Goal: Register for event/course

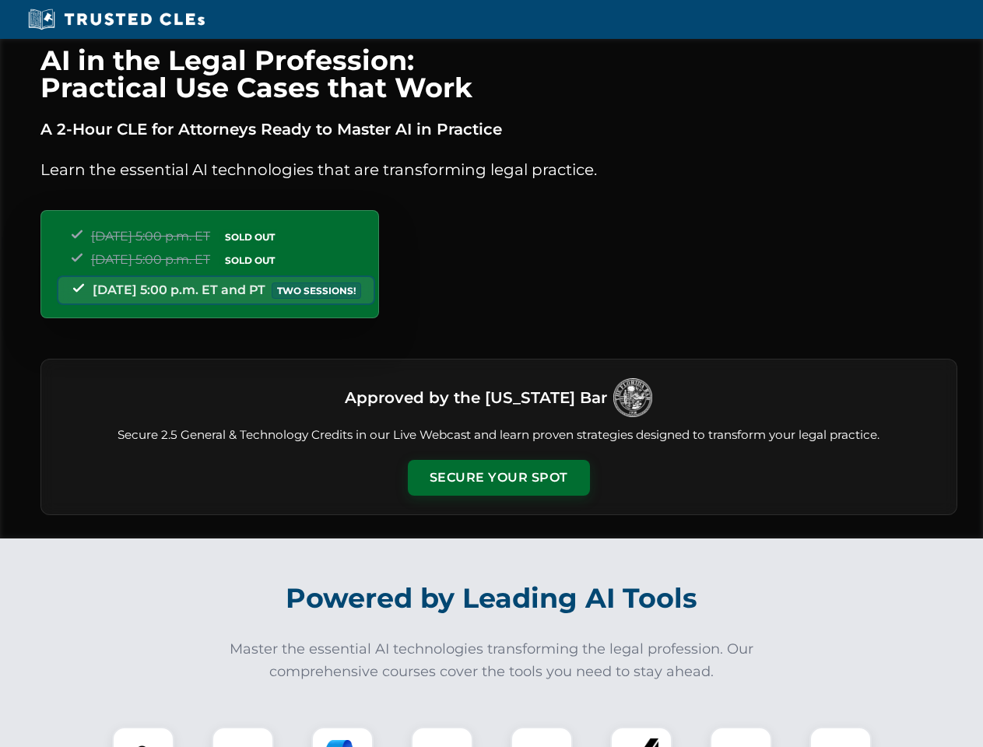
click at [498, 478] on button "Secure Your Spot" at bounding box center [499, 478] width 182 height 36
click at [143, 737] on img at bounding box center [143, 757] width 45 height 45
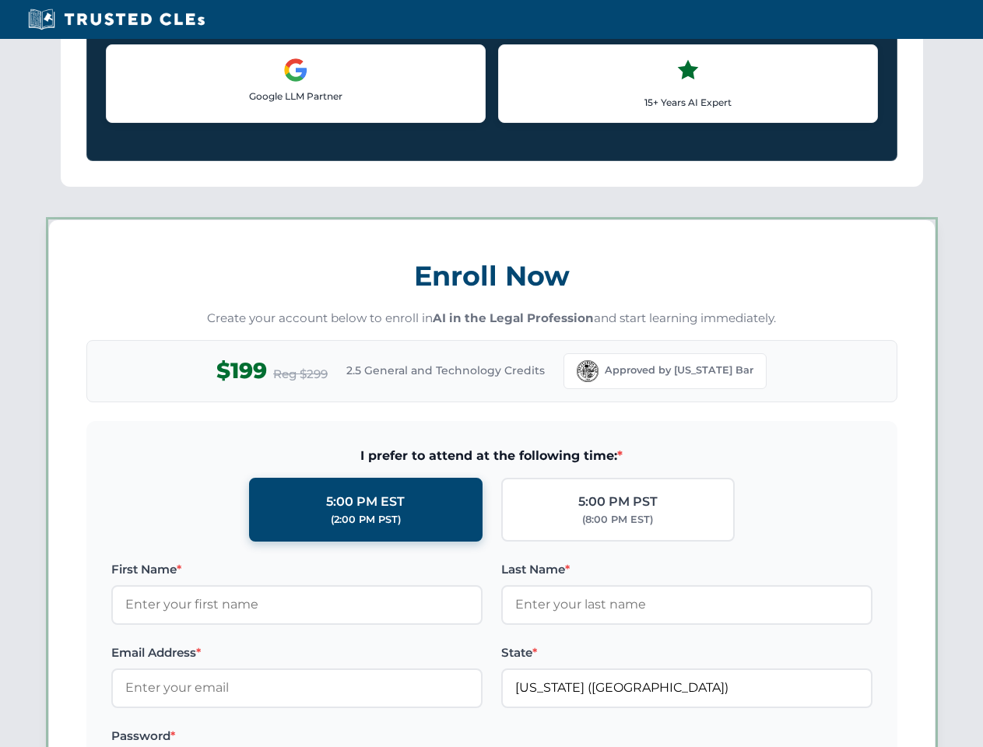
click at [342, 737] on label "Password *" at bounding box center [296, 736] width 371 height 19
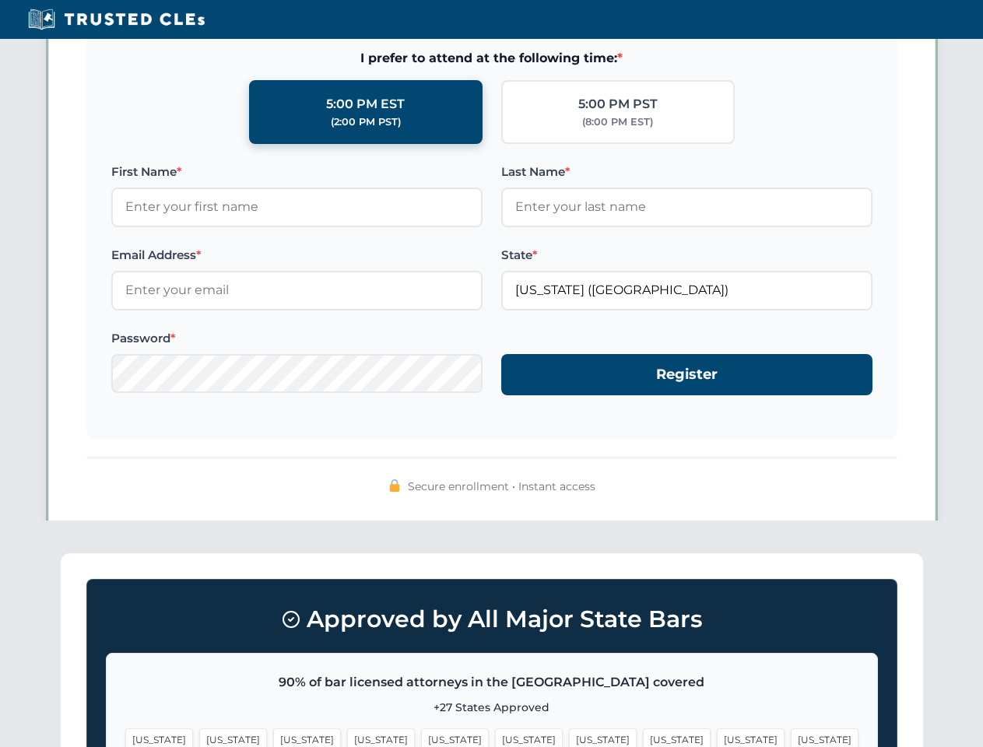
click at [717, 737] on span "[US_STATE]" at bounding box center [751, 739] width 68 height 23
